Goal: Transaction & Acquisition: Purchase product/service

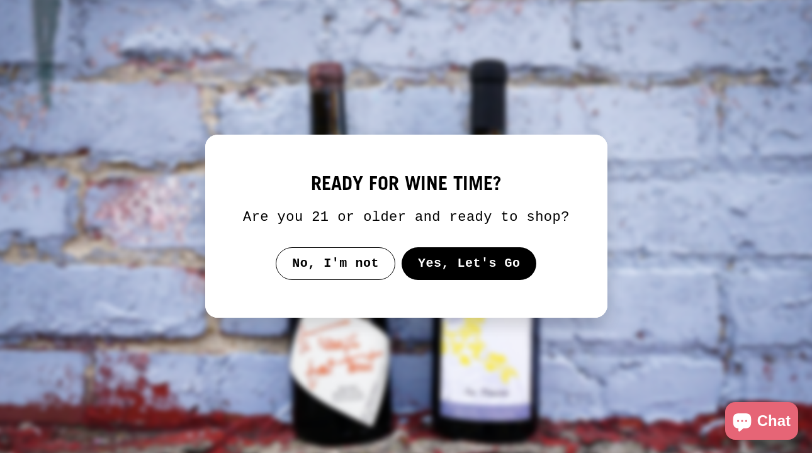
click at [468, 278] on button "Yes, Let's Go" at bounding box center [468, 263] width 135 height 33
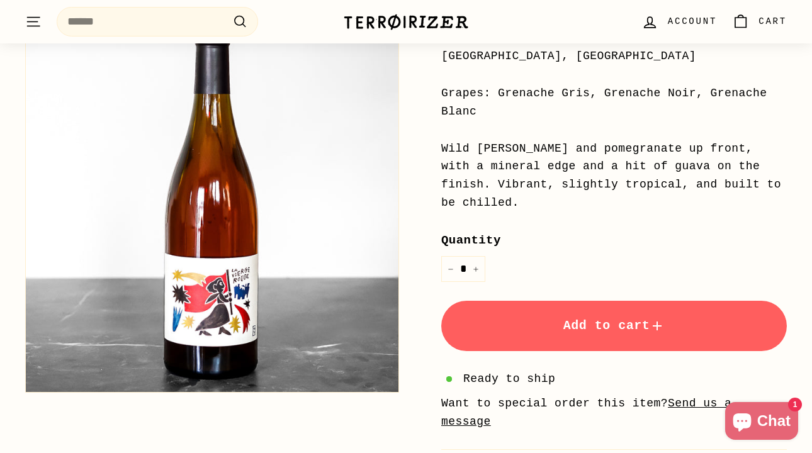
scroll to position [361, 0]
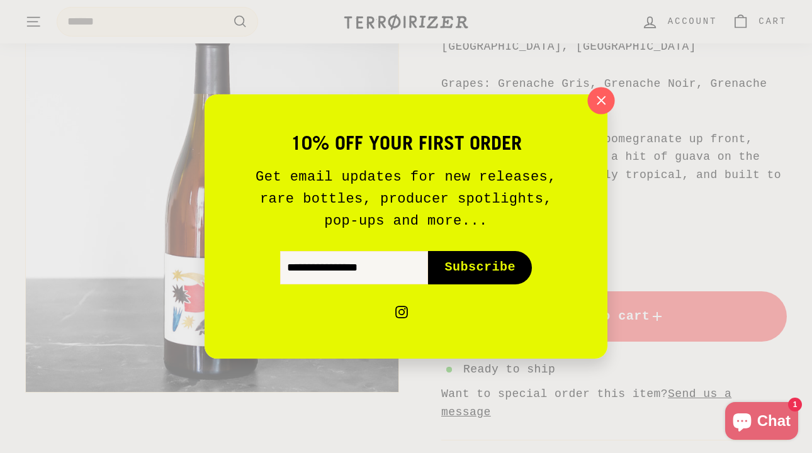
click at [605, 99] on icon "button" at bounding box center [601, 100] width 19 height 19
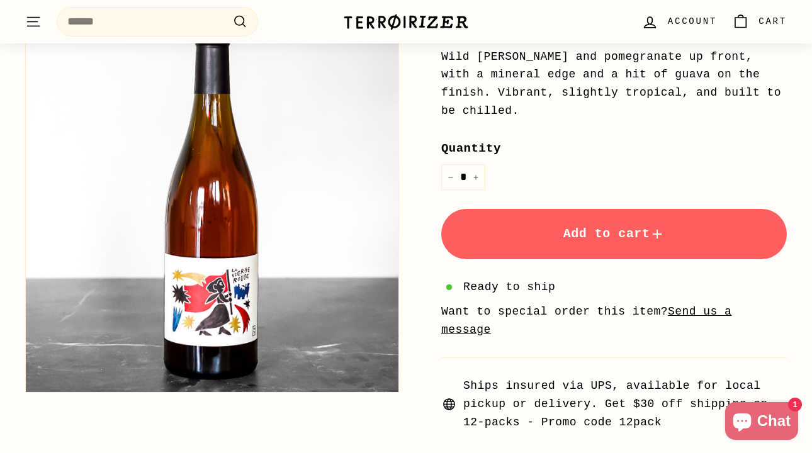
scroll to position [446, 0]
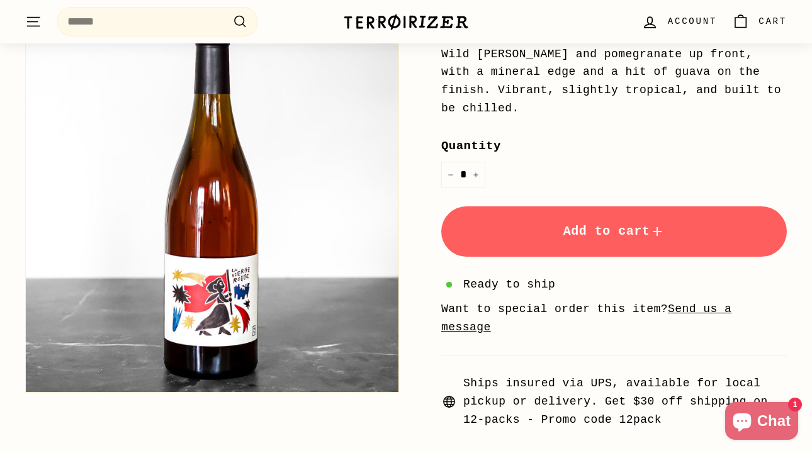
click at [605, 234] on span "Add to cart" at bounding box center [615, 231] width 102 height 14
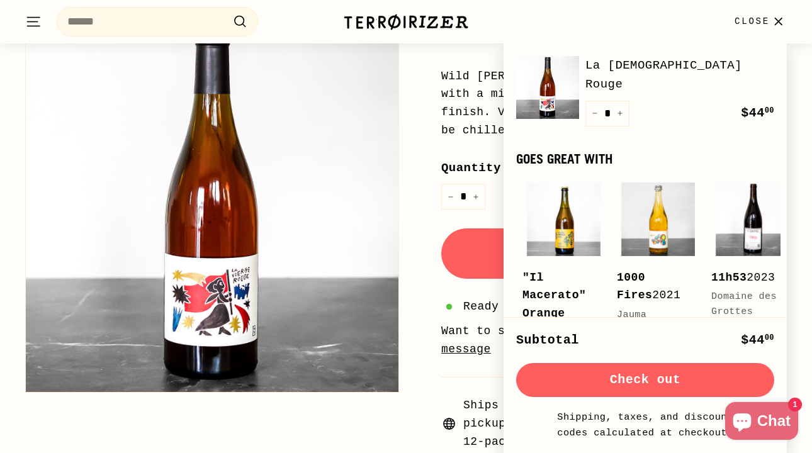
scroll to position [421, 0]
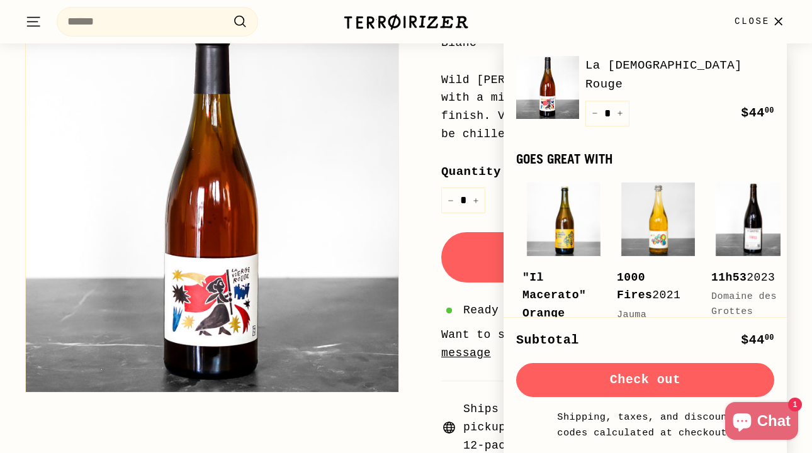
click at [421, 225] on div "Home / La Vierge Rouge Domaine Yoyo Price Regular price $44 00 $44.00 / 2024 Ro…" at bounding box center [600, 96] width 374 height 717
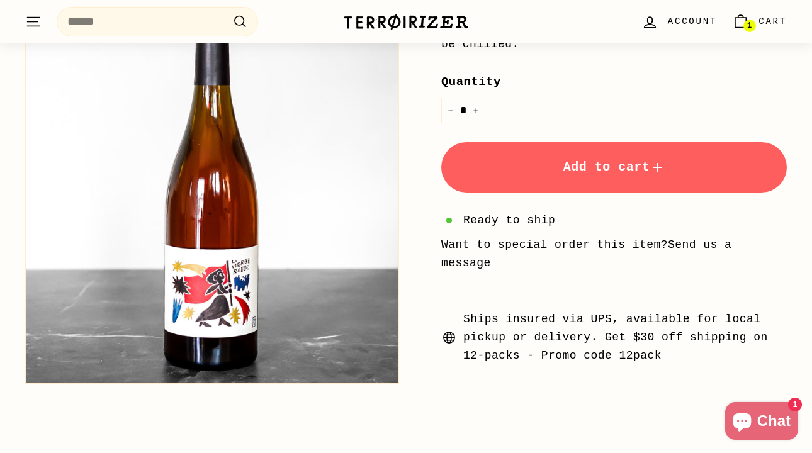
scroll to position [419, 0]
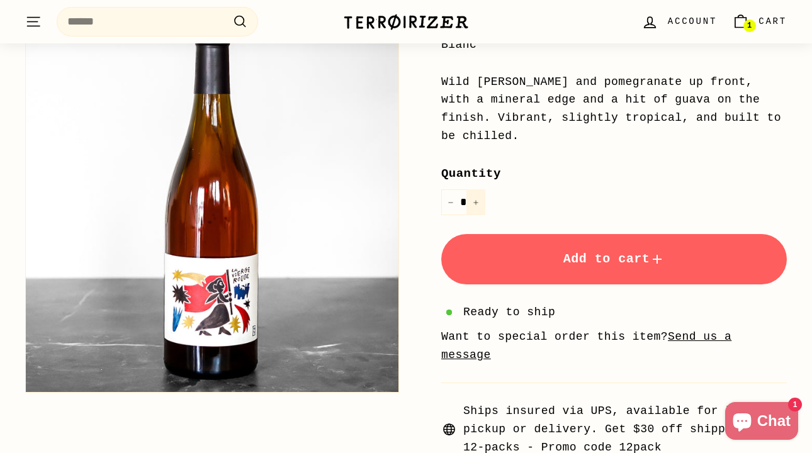
click at [479, 202] on button "+" at bounding box center [476, 203] width 19 height 26
type input "*"
click at [528, 263] on button "Add to cart" at bounding box center [614, 259] width 346 height 50
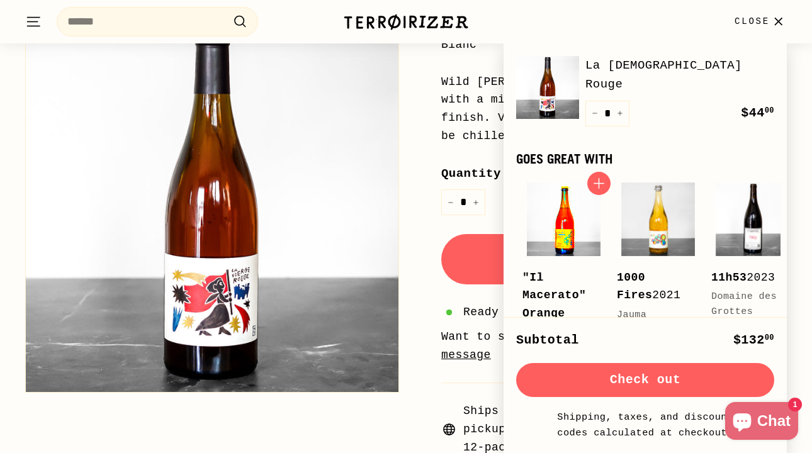
click at [560, 219] on img at bounding box center [564, 220] width 74 height 74
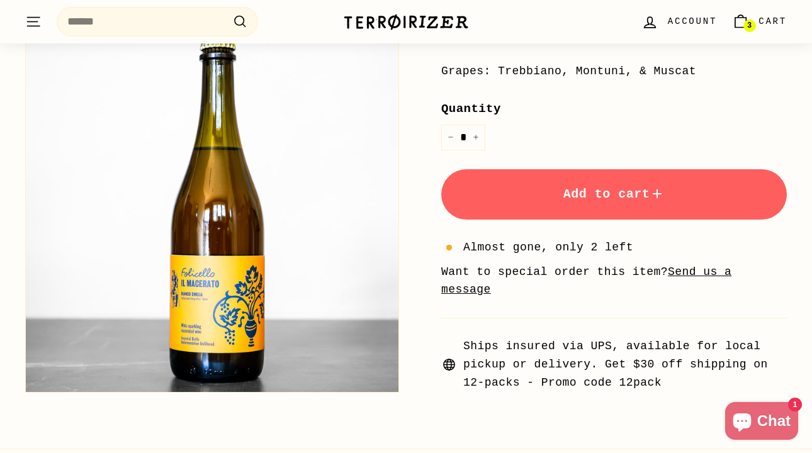
scroll to position [365, 0]
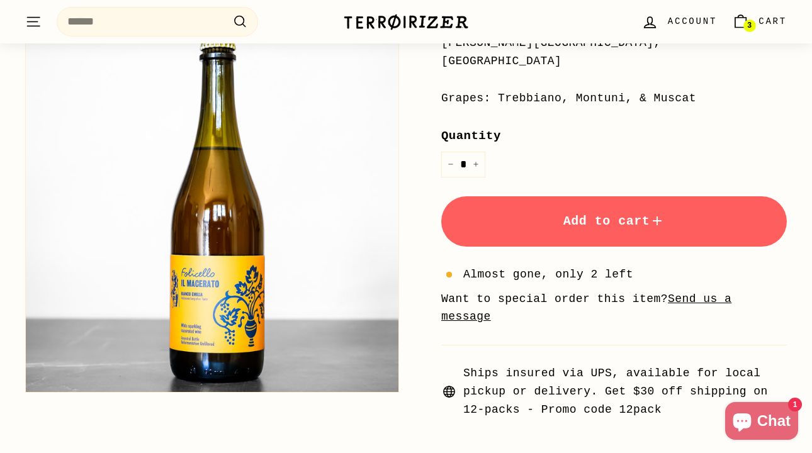
click at [606, 214] on span "Add to cart" at bounding box center [615, 221] width 102 height 14
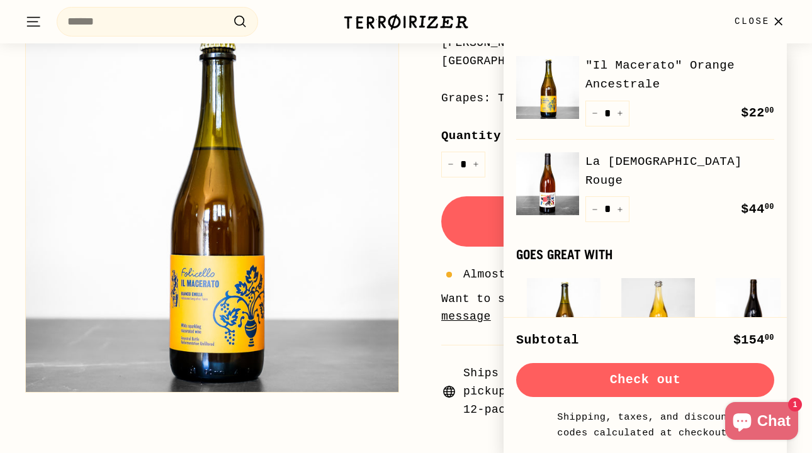
click at [429, 187] on div "Home / "Il Macerato" Orange Ancestrale Folicello Price Regular price $22 00 $22…" at bounding box center [600, 106] width 374 height 626
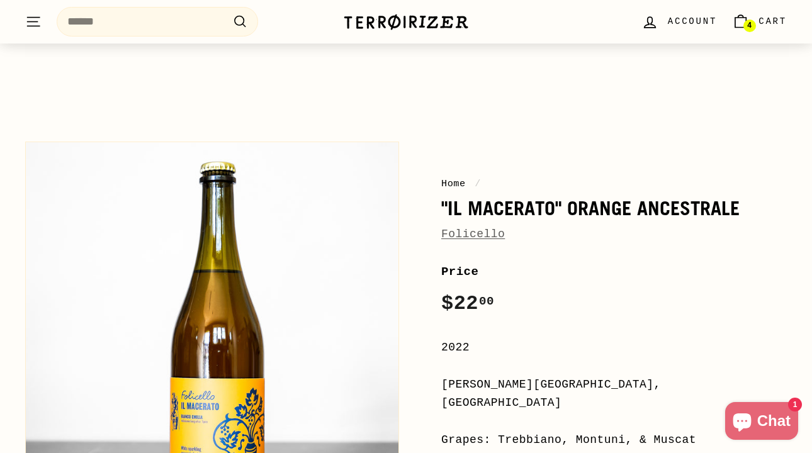
scroll to position [0, 0]
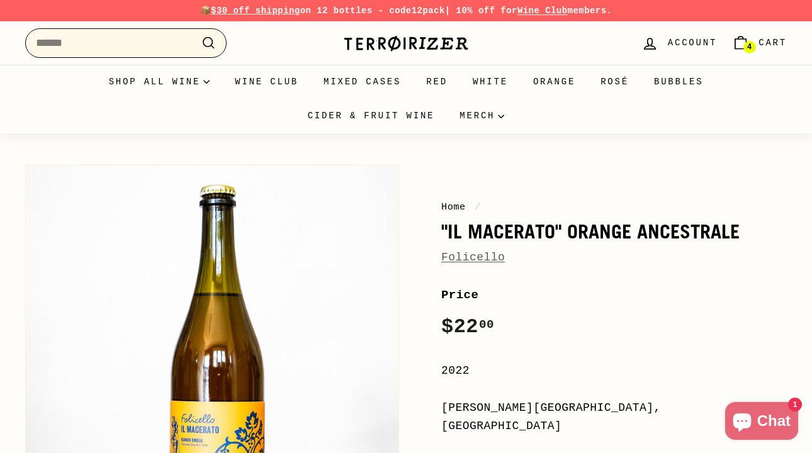
click at [159, 42] on input "Search" at bounding box center [126, 43] width 202 height 30
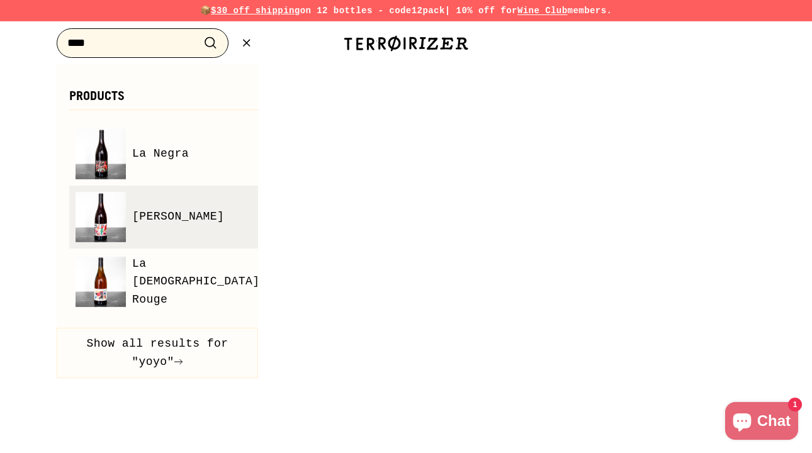
type input "****"
click at [142, 222] on span "Alma" at bounding box center [178, 217] width 92 height 18
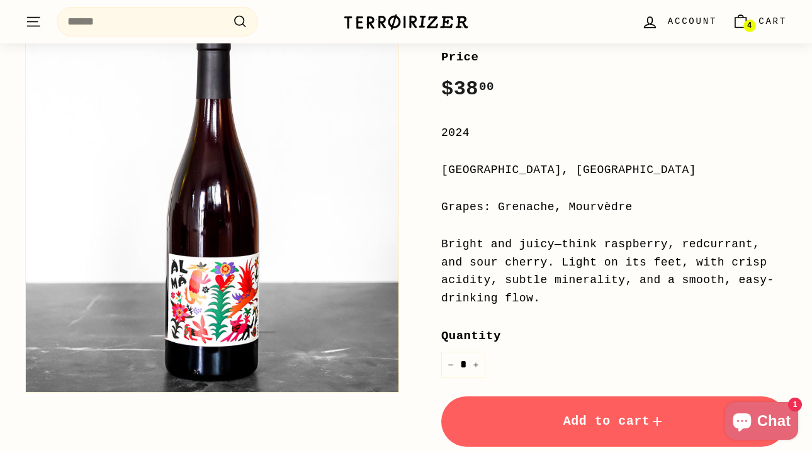
scroll to position [237, 0]
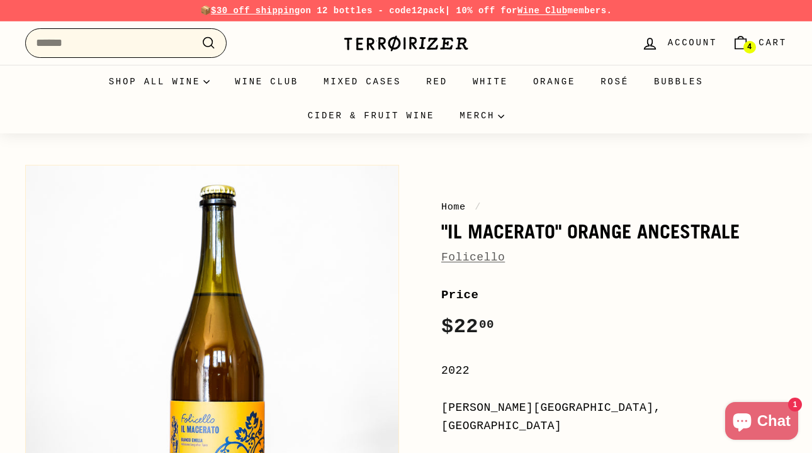
click at [148, 40] on input "Search" at bounding box center [126, 43] width 202 height 30
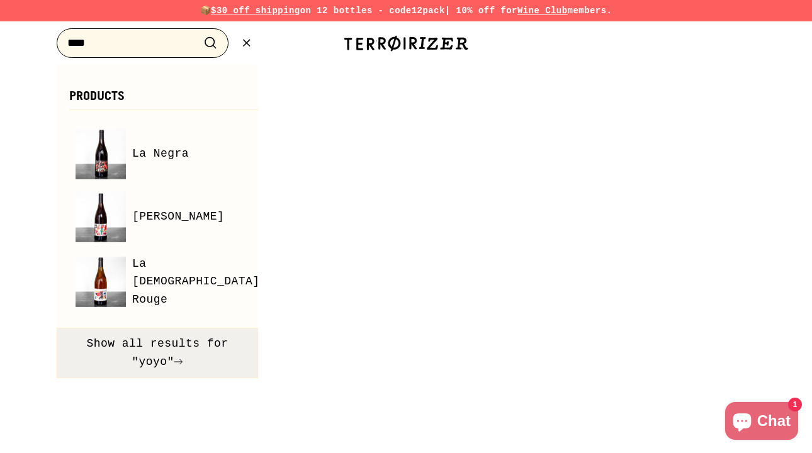
type input "****"
click at [169, 346] on button "Show all results for "yoyo"" at bounding box center [158, 353] width 202 height 50
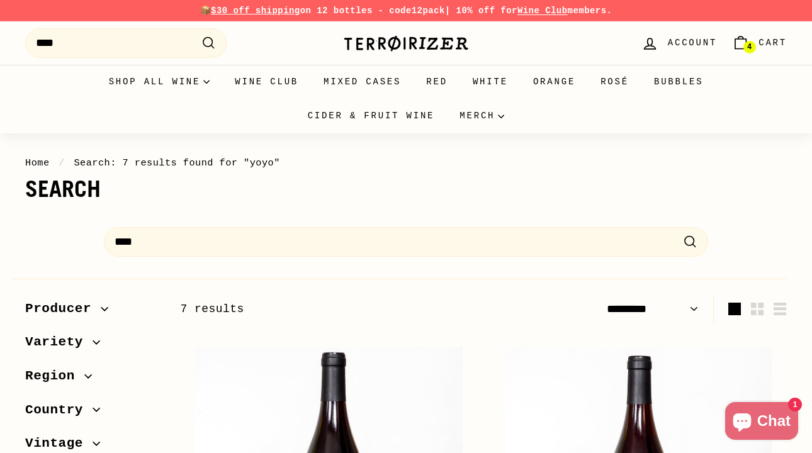
select select "*********"
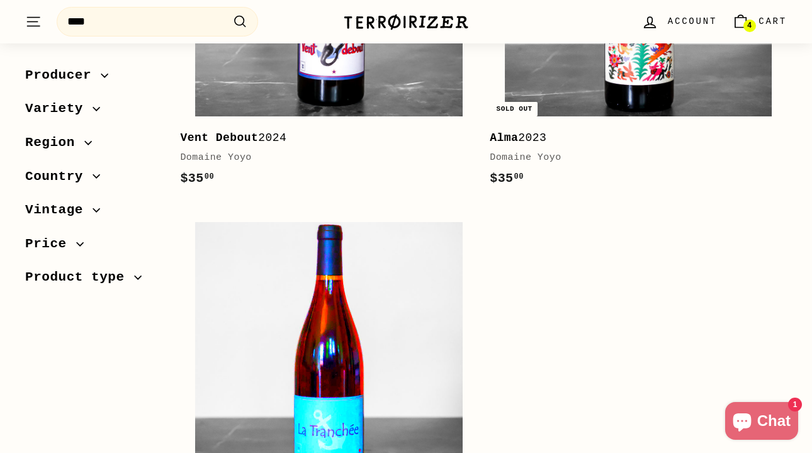
scroll to position [1026, 0]
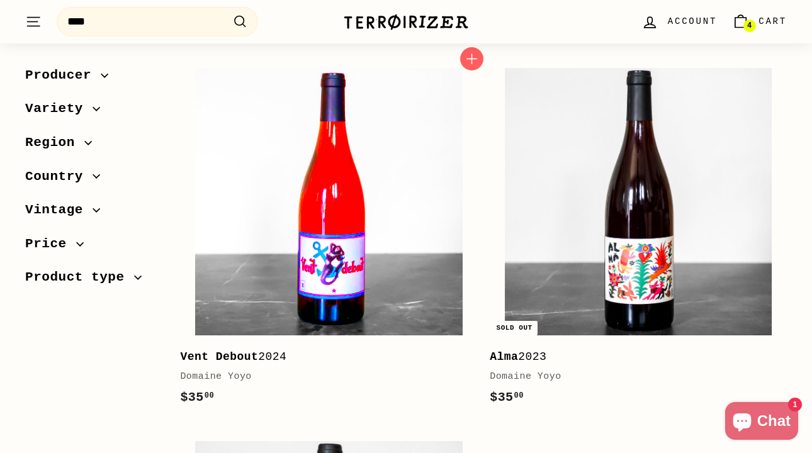
click at [387, 233] on img at bounding box center [329, 202] width 268 height 268
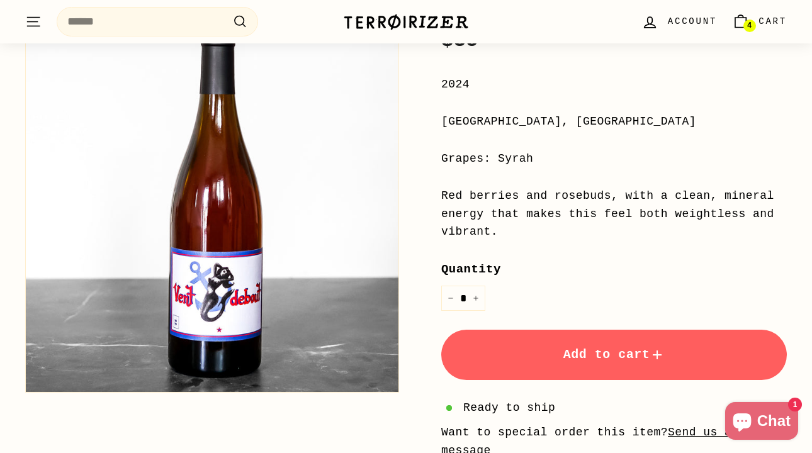
scroll to position [292, 0]
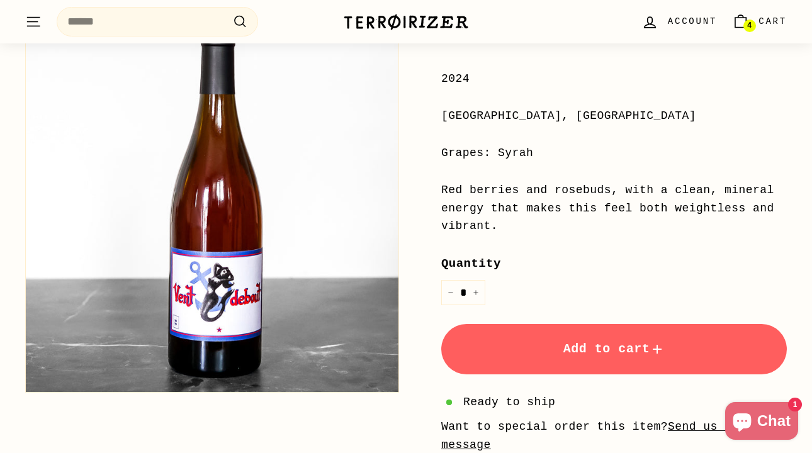
click at [600, 359] on button "Add to cart" at bounding box center [614, 349] width 346 height 50
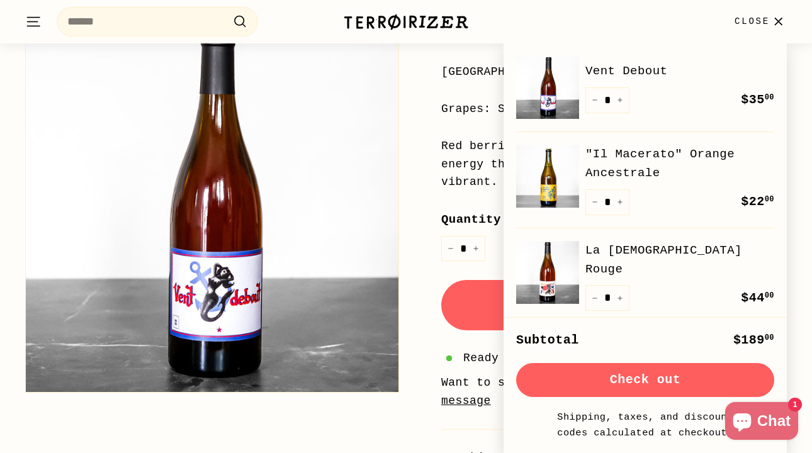
scroll to position [338, 0]
click at [422, 259] on div "Home / Vent Debout Domaine Yoyo Price Regular price $35 00 $35.00 / 2024 Roussi…" at bounding box center [600, 161] width 374 height 681
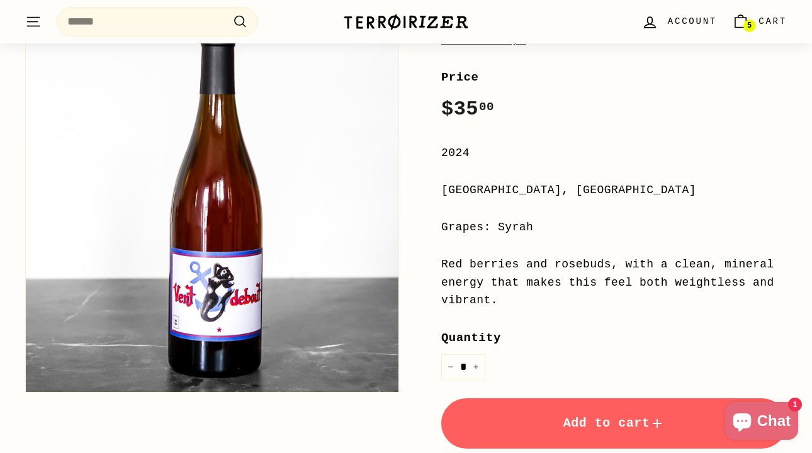
scroll to position [97, 0]
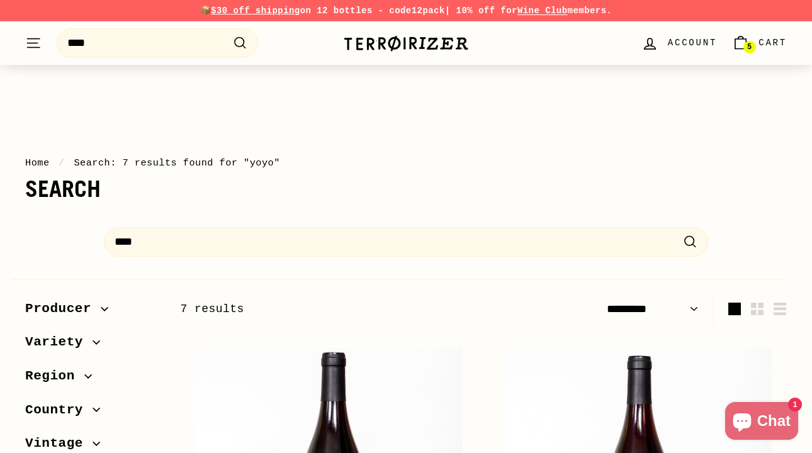
select select "*********"
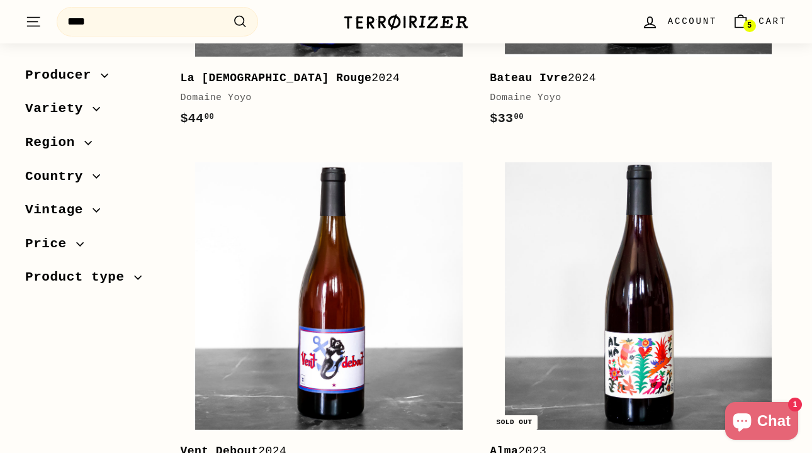
scroll to position [1003, 0]
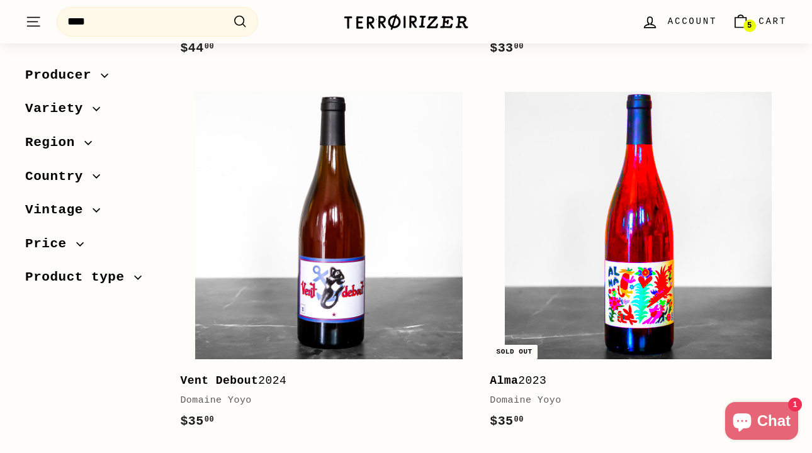
click at [637, 253] on img at bounding box center [639, 226] width 268 height 268
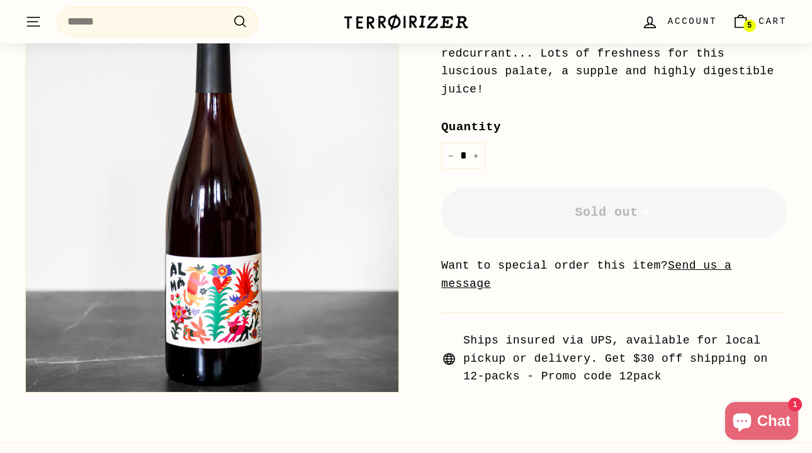
scroll to position [462, 0]
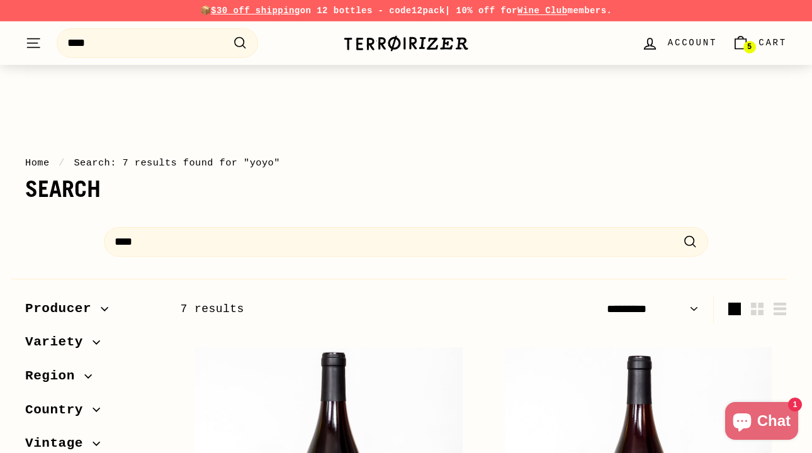
select select "*********"
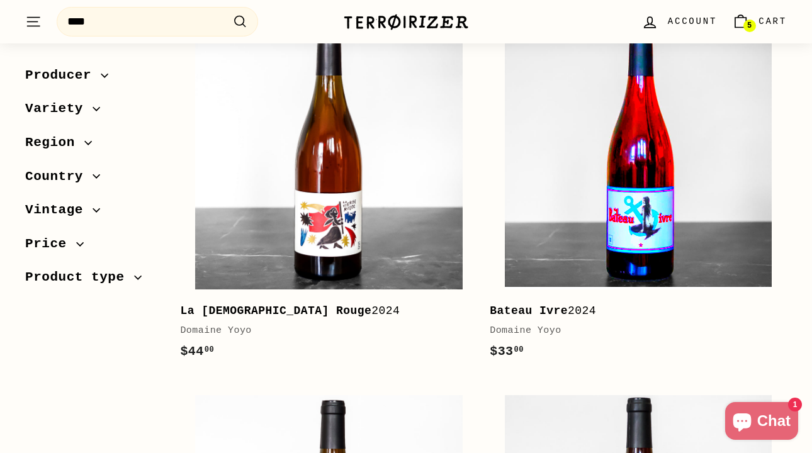
scroll to position [703, 0]
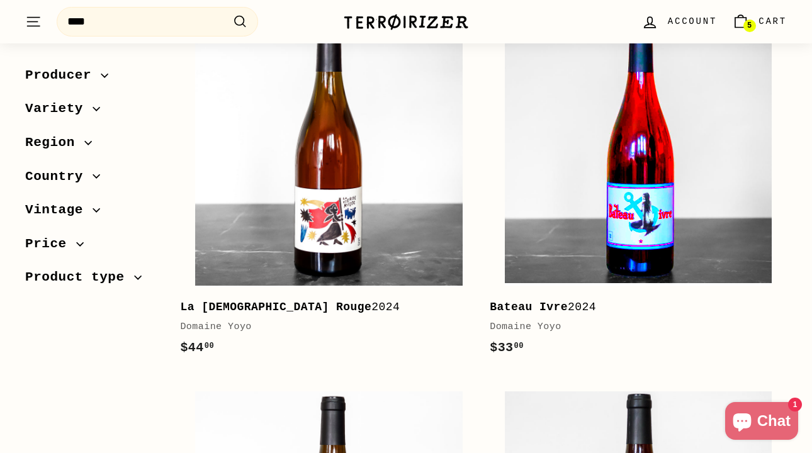
click at [535, 208] on img at bounding box center [639, 152] width 268 height 268
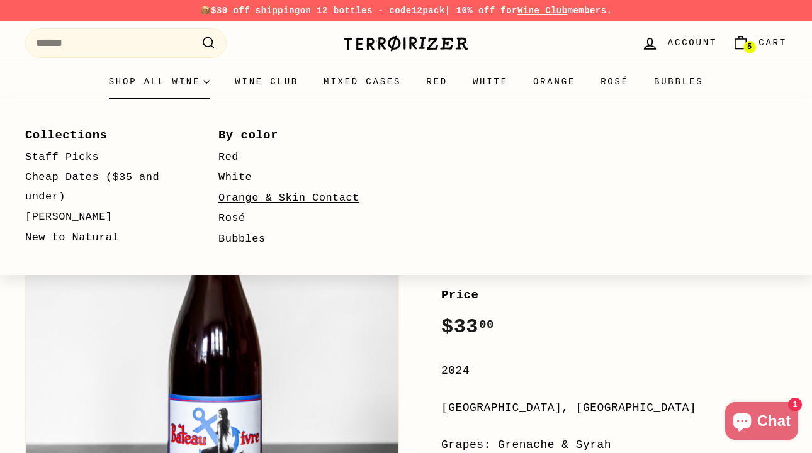
click at [278, 197] on link "Orange & Skin Contact" at bounding box center [297, 198] width 157 height 21
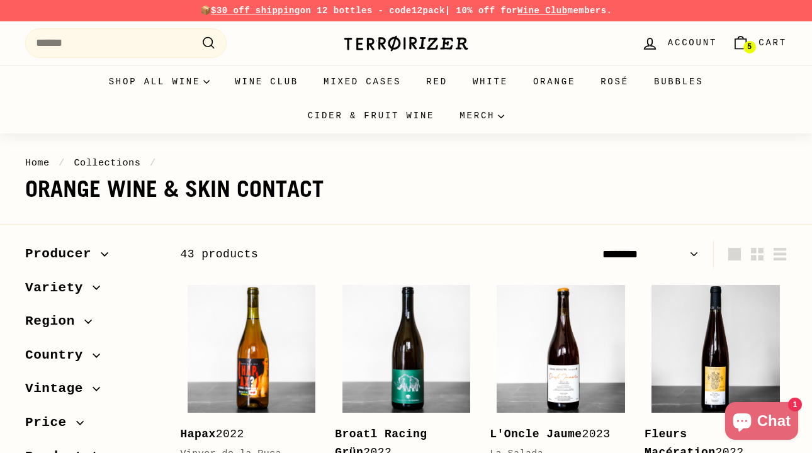
select select "******"
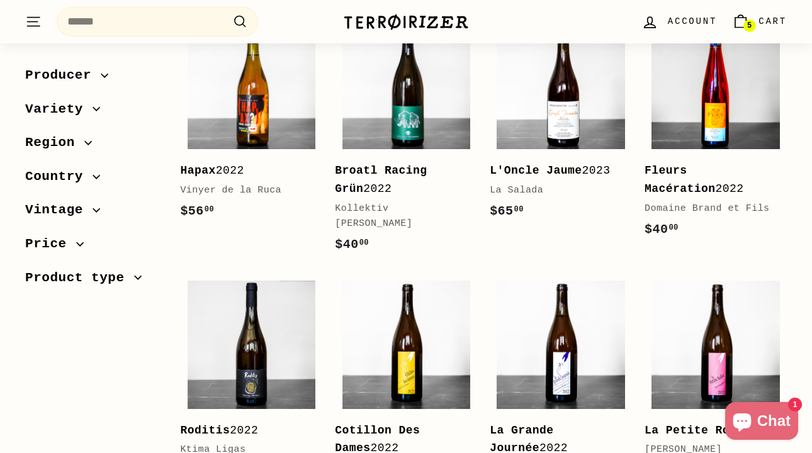
scroll to position [283, 0]
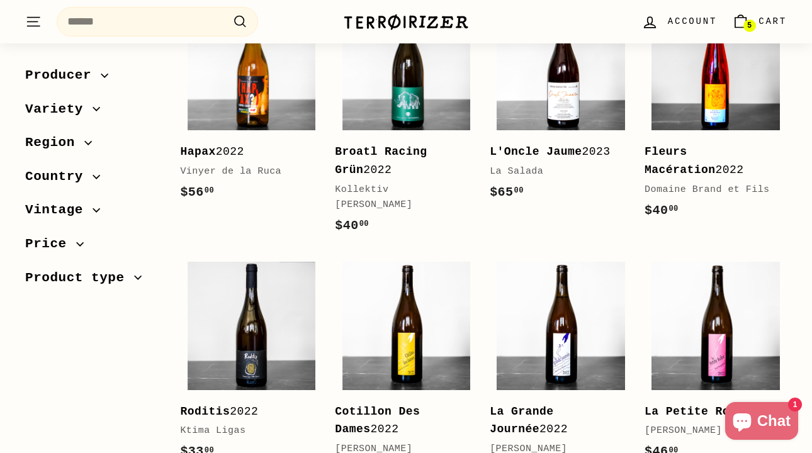
click at [698, 94] on img at bounding box center [716, 67] width 128 height 128
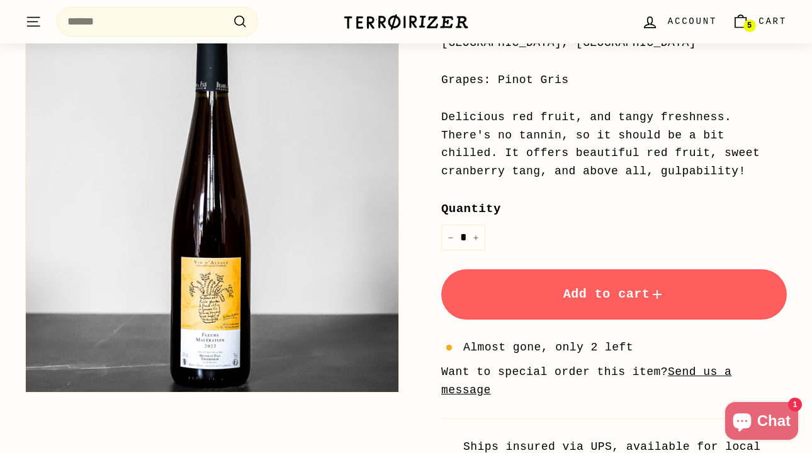
scroll to position [369, 0]
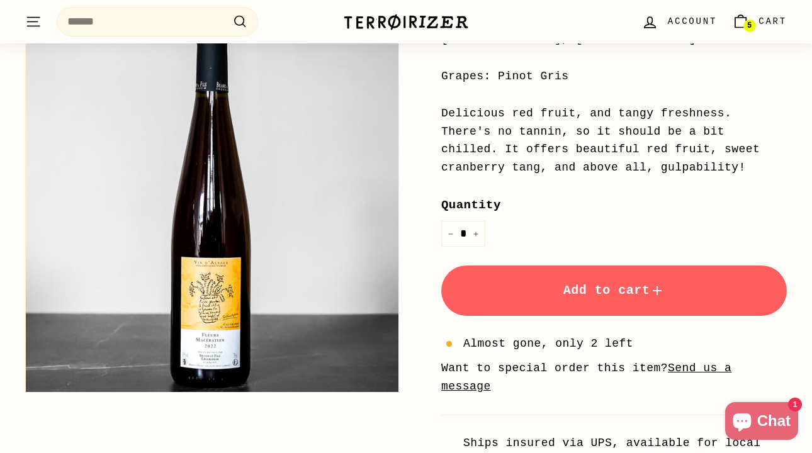
click at [622, 296] on span "Add to cart" at bounding box center [615, 290] width 102 height 14
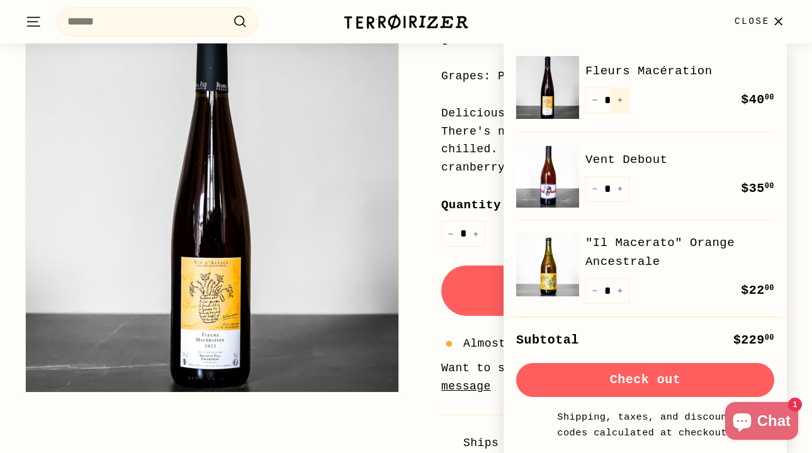
click at [623, 100] on button "+" at bounding box center [620, 101] width 19 height 26
type input "*"
click at [417, 272] on div "Home / Collections / Orange wine & Skin contact / Fleurs Macération Domaine Bra…" at bounding box center [600, 139] width 374 height 699
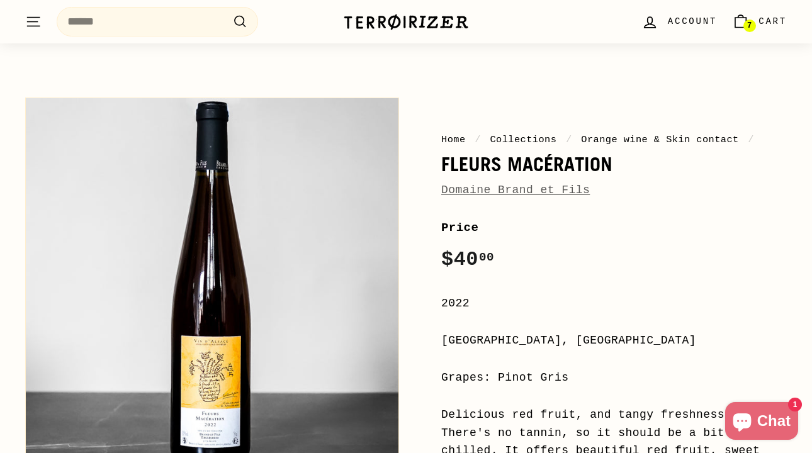
scroll to position [0, 0]
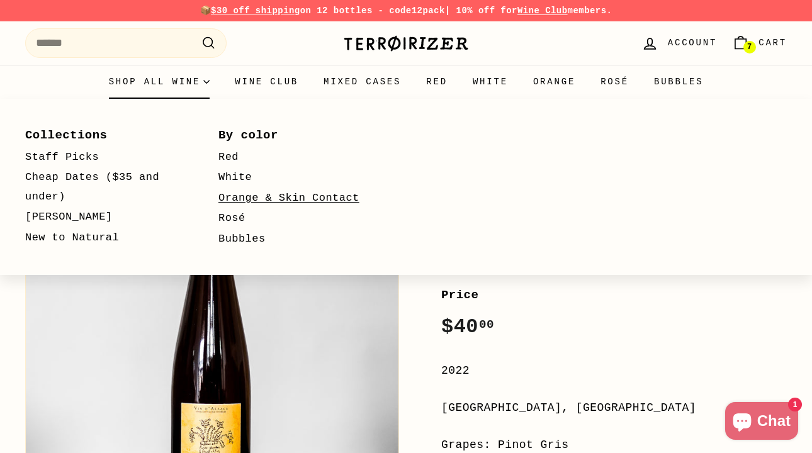
click at [258, 200] on link "Orange & Skin Contact" at bounding box center [297, 198] width 157 height 21
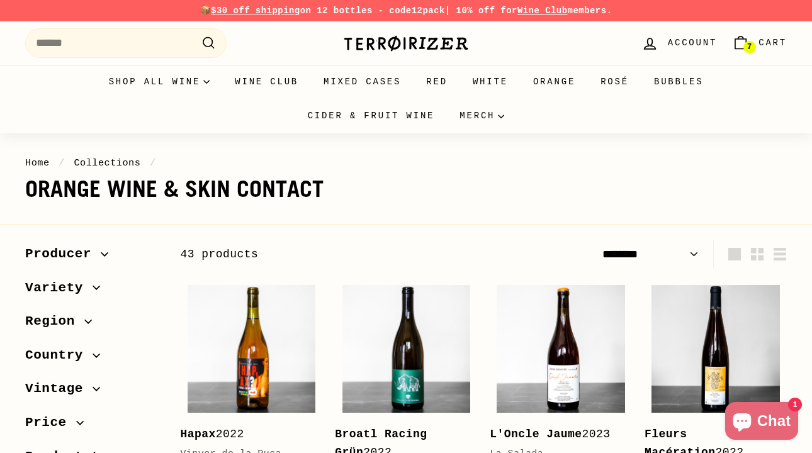
select select "******"
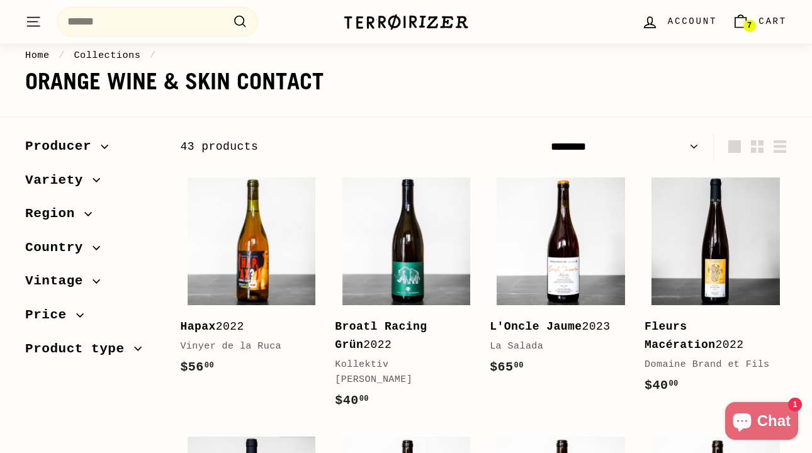
scroll to position [109, 0]
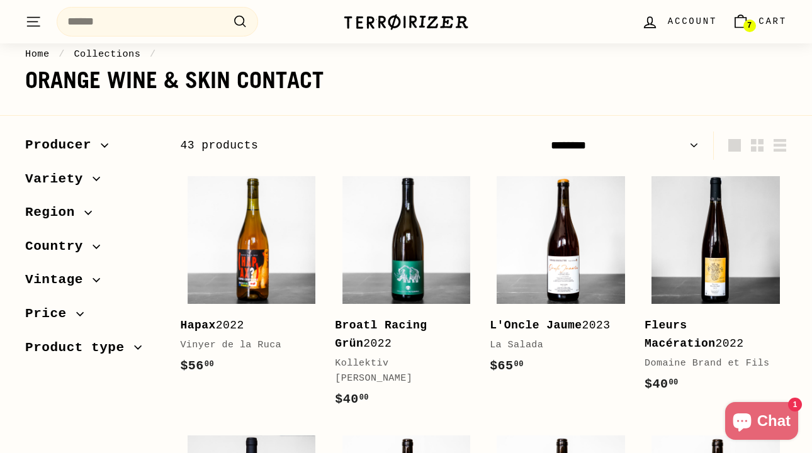
click at [74, 181] on span "Variety" at bounding box center [58, 179] width 67 height 21
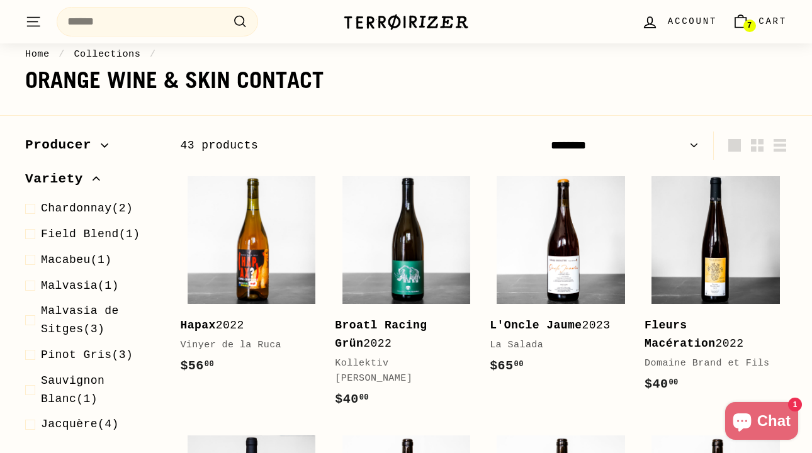
click at [74, 181] on span "Variety" at bounding box center [58, 179] width 67 height 21
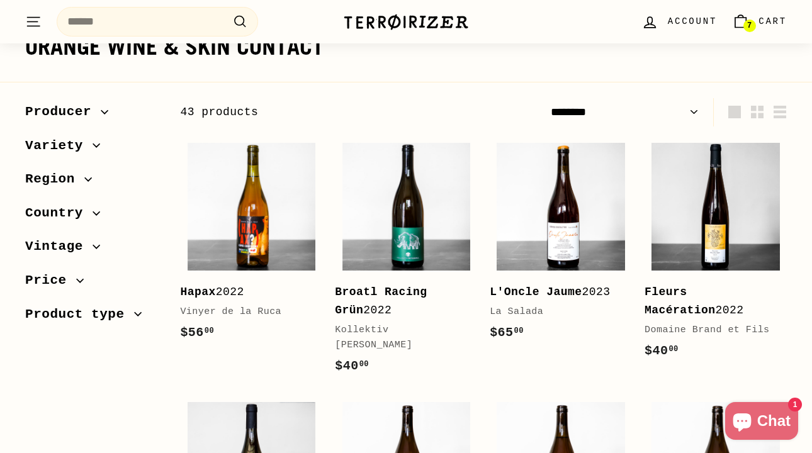
scroll to position [154, 0]
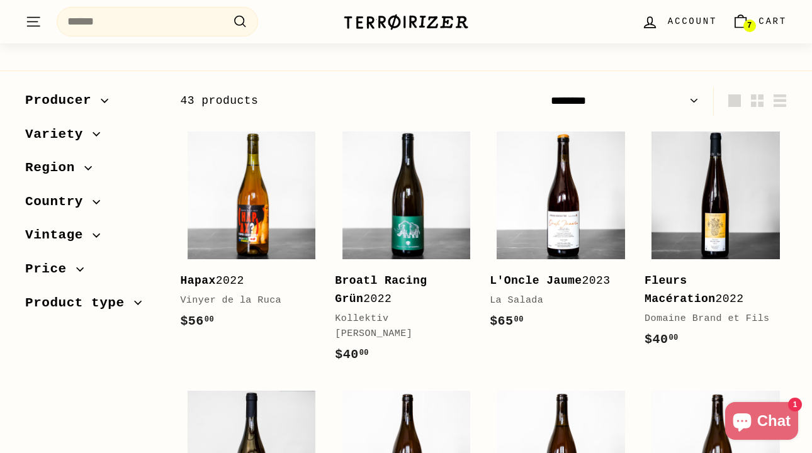
click at [74, 293] on span "Product type" at bounding box center [79, 303] width 109 height 21
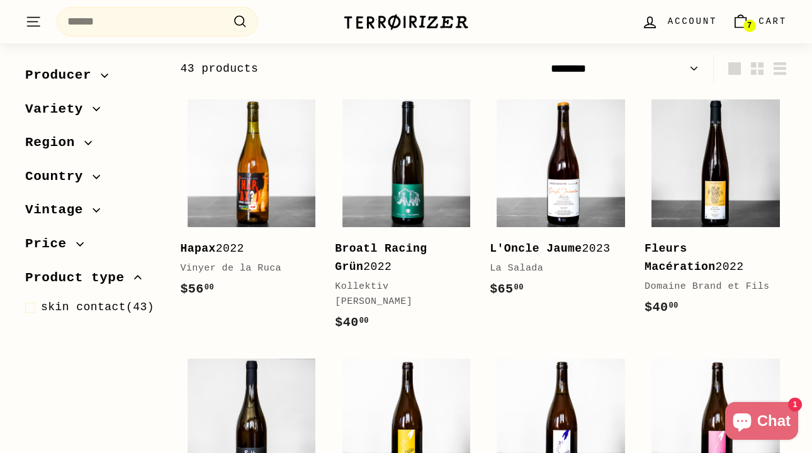
scroll to position [187, 0]
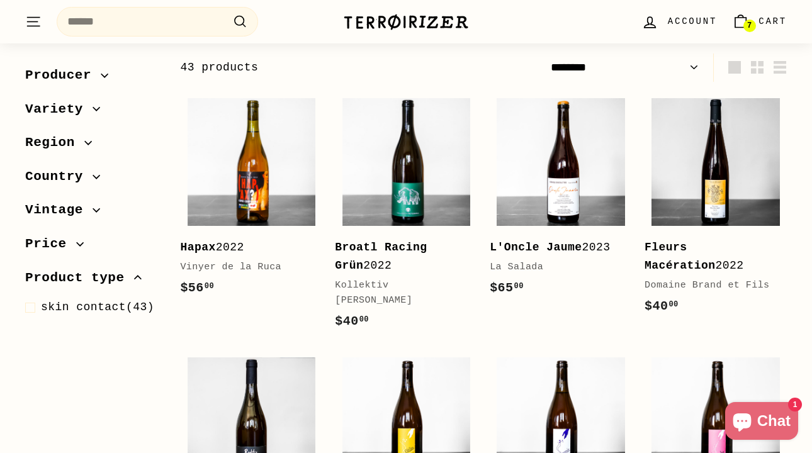
click at [48, 207] on span "Vintage" at bounding box center [58, 210] width 67 height 21
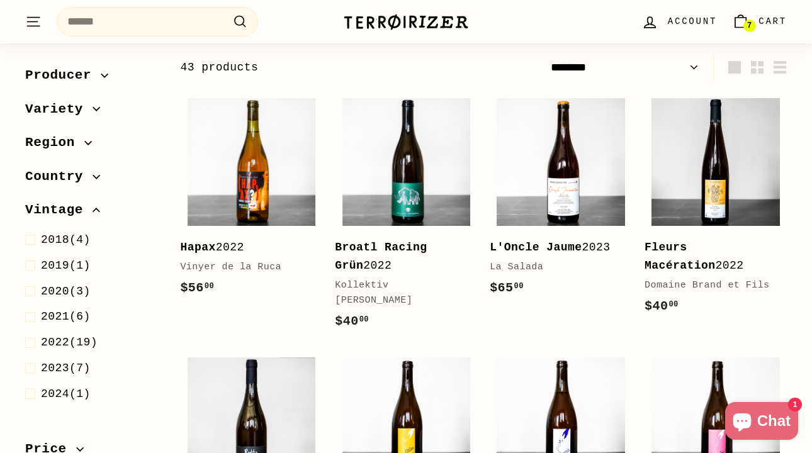
click at [48, 207] on span "Vintage" at bounding box center [58, 210] width 67 height 21
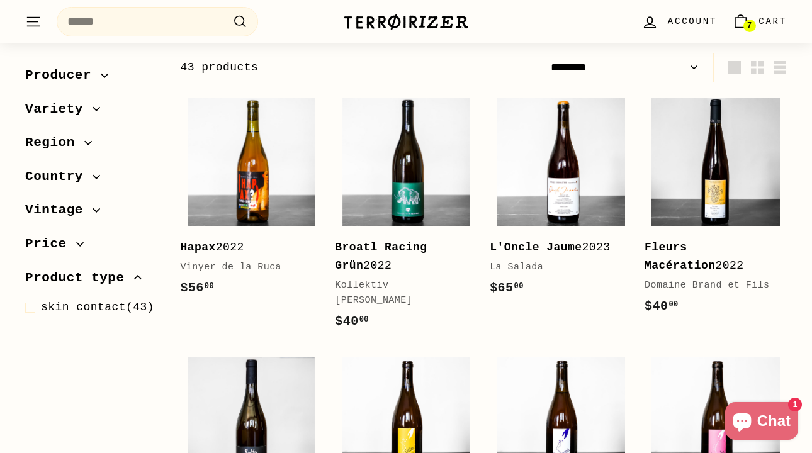
click at [53, 174] on span "Country" at bounding box center [58, 176] width 67 height 21
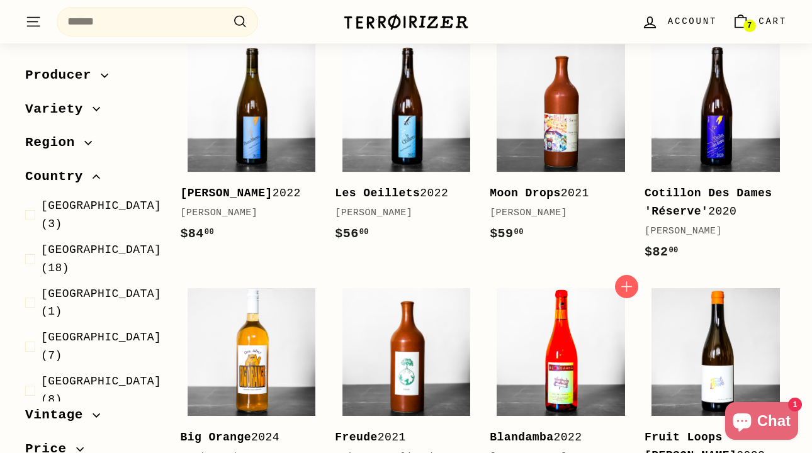
scroll to position [1233, 0]
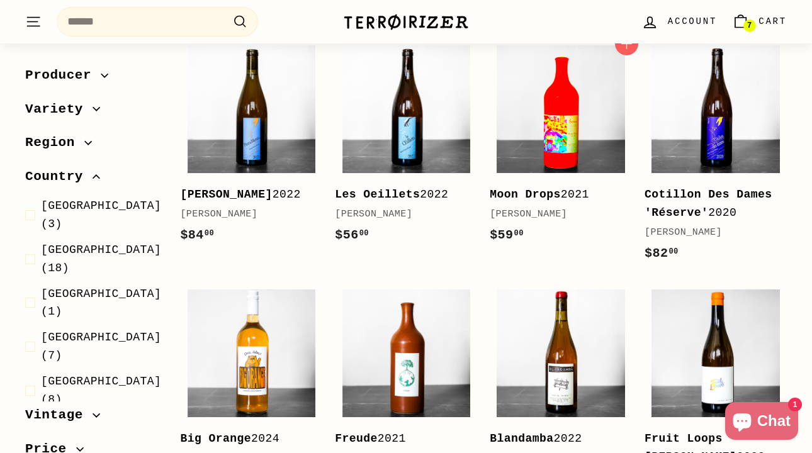
click at [589, 110] on img at bounding box center [561, 109] width 128 height 128
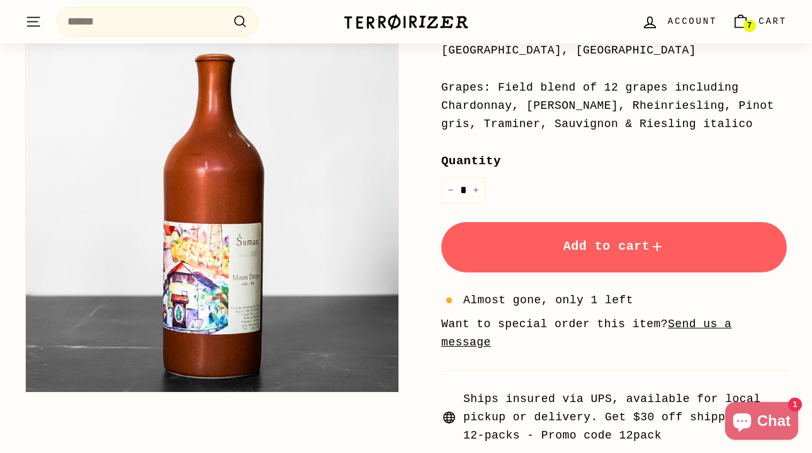
scroll to position [353, 0]
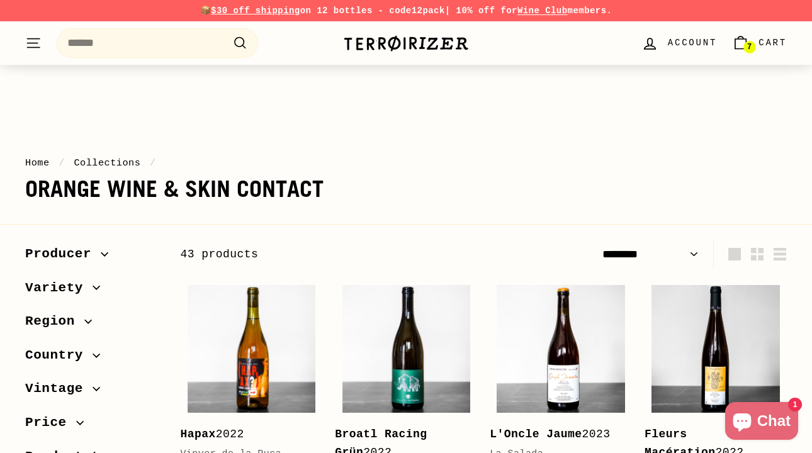
select select "******"
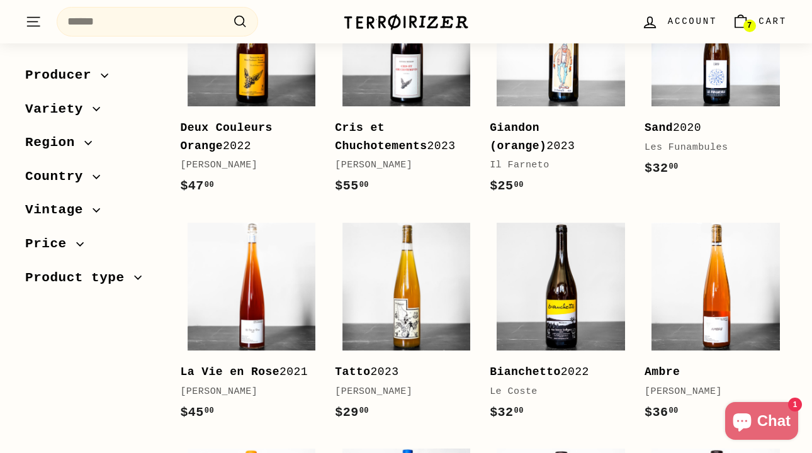
scroll to position [2037, 0]
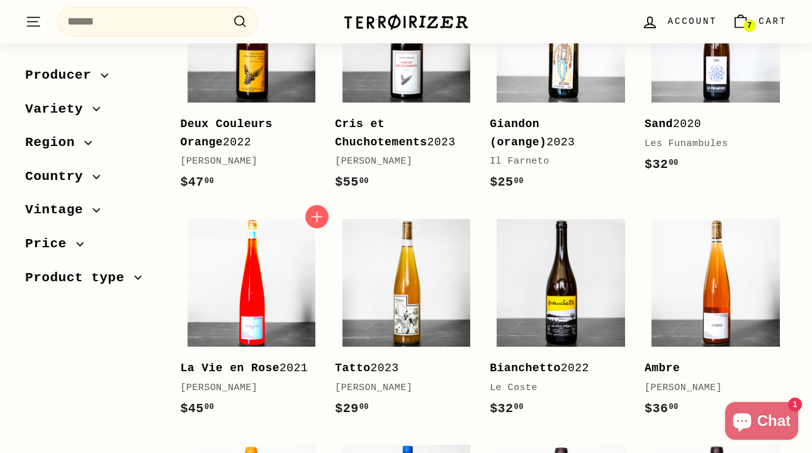
click at [285, 281] on img at bounding box center [252, 283] width 128 height 128
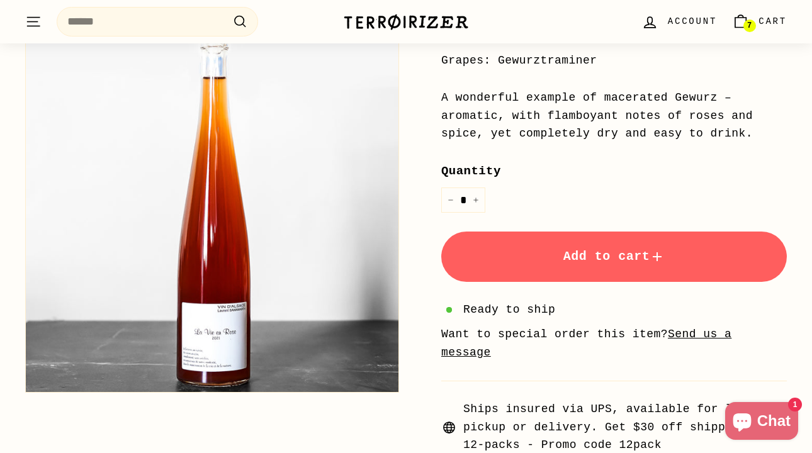
scroll to position [402, 0]
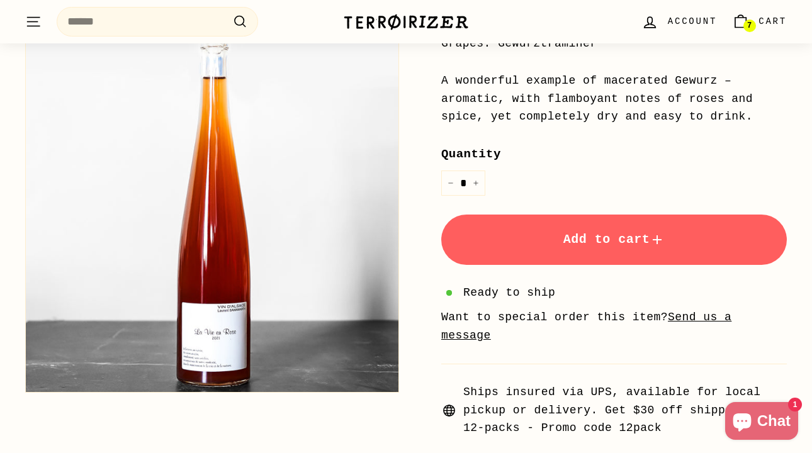
click at [564, 241] on span "Add to cart" at bounding box center [615, 239] width 102 height 14
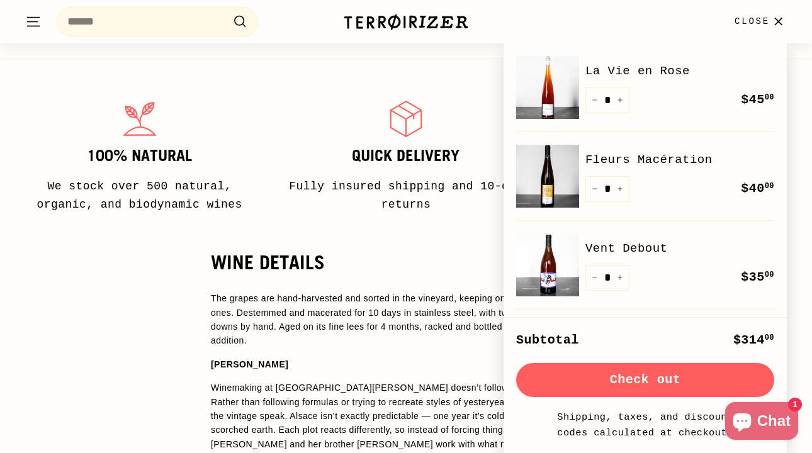
scroll to position [838, 0]
click at [276, 173] on div "Quick delivery Fully insured shipping and 10-day returns" at bounding box center [406, 161] width 266 height 130
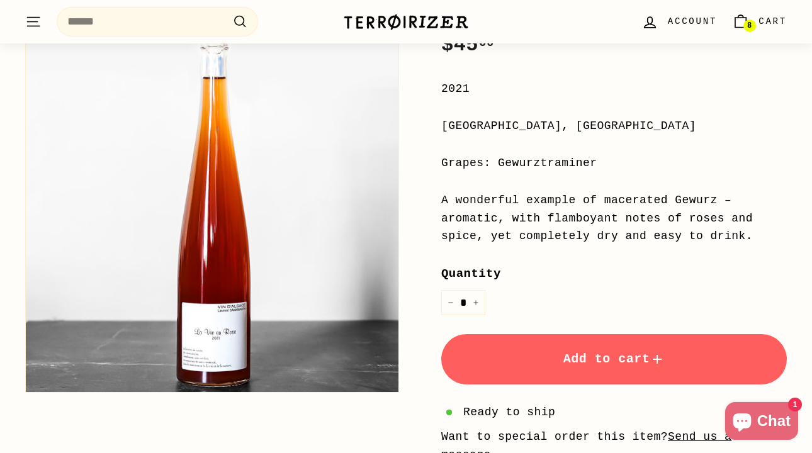
scroll to position [0, 0]
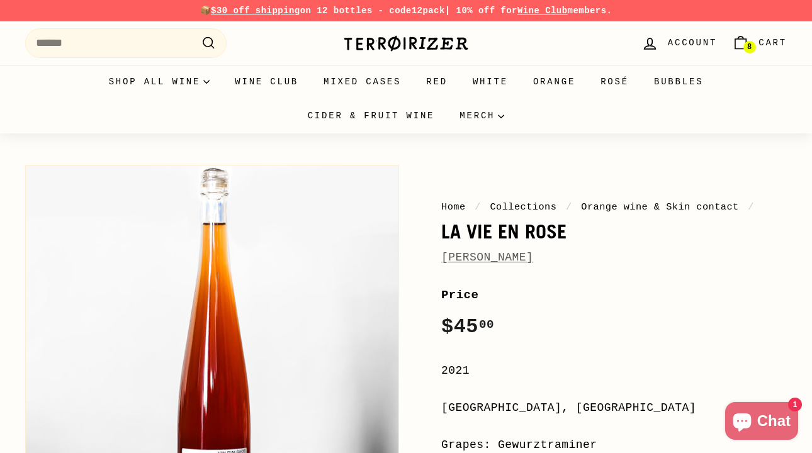
click at [767, 39] on span "Cart" at bounding box center [773, 43] width 28 height 14
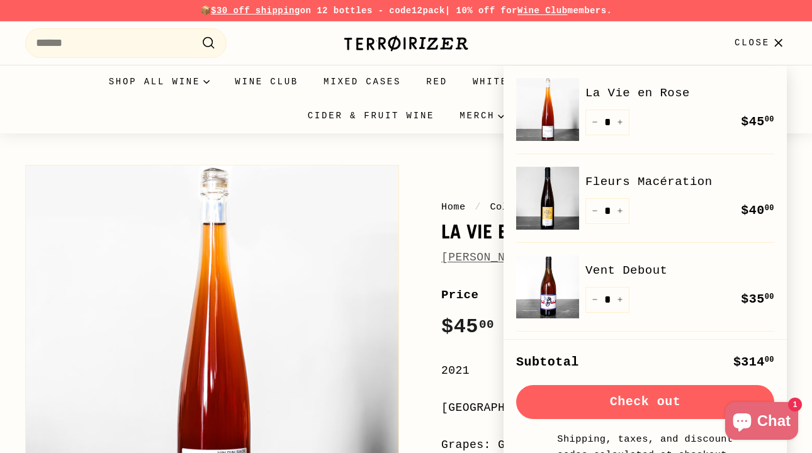
click at [640, 401] on button "Check out" at bounding box center [645, 402] width 258 height 34
